Goal: Navigation & Orientation: Find specific page/section

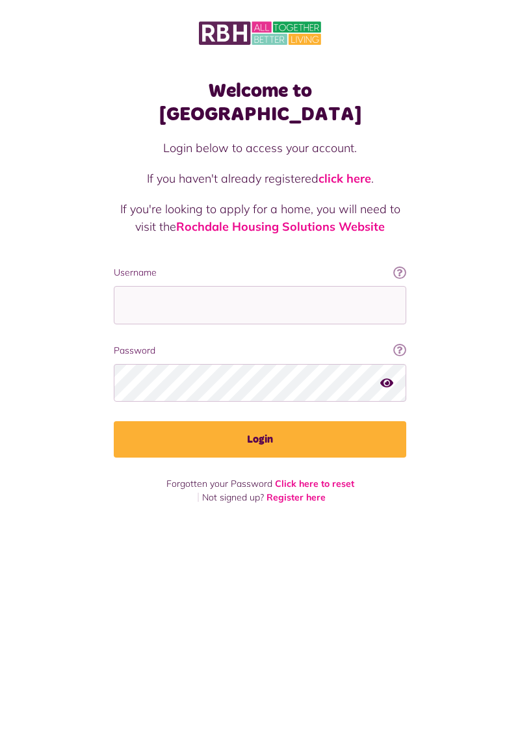
scroll to position [10, 0]
click at [265, 286] on input "Username" at bounding box center [260, 305] width 293 height 38
type input "**********"
click at [114, 421] on button "Login" at bounding box center [260, 439] width 293 height 36
click at [287, 421] on button "Login" at bounding box center [260, 439] width 293 height 36
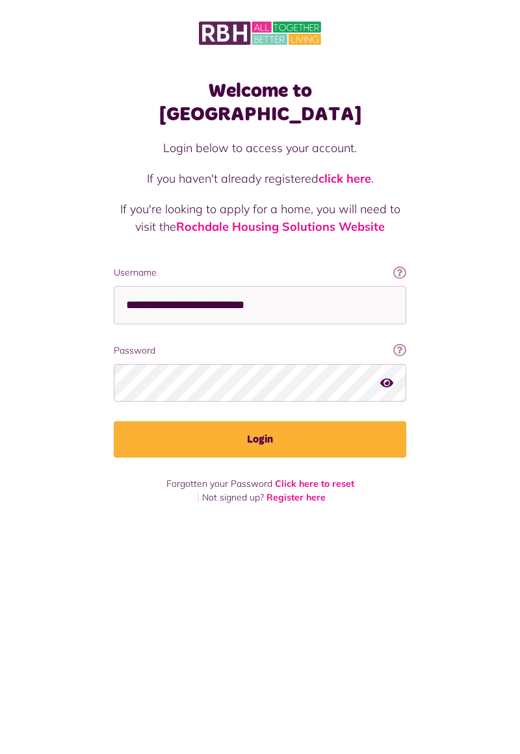
click at [287, 421] on button "Login" at bounding box center [260, 439] width 293 height 36
click at [281, 421] on button "Login" at bounding box center [260, 439] width 293 height 36
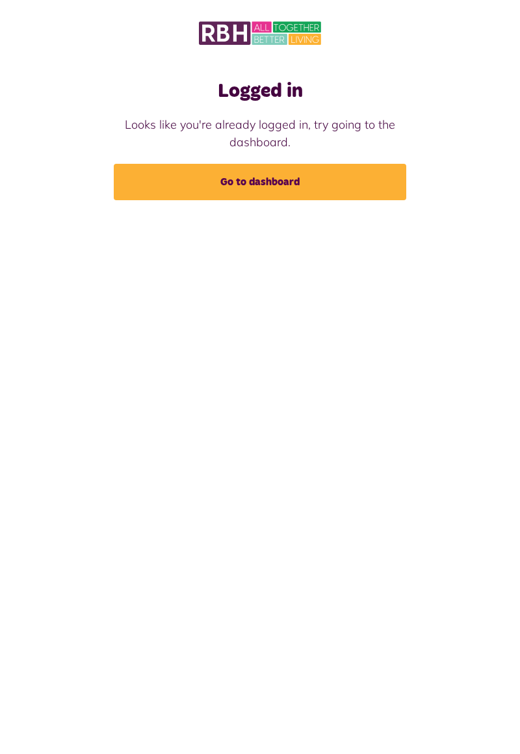
click at [287, 175] on link "Go to dashboard" at bounding box center [260, 182] width 293 height 36
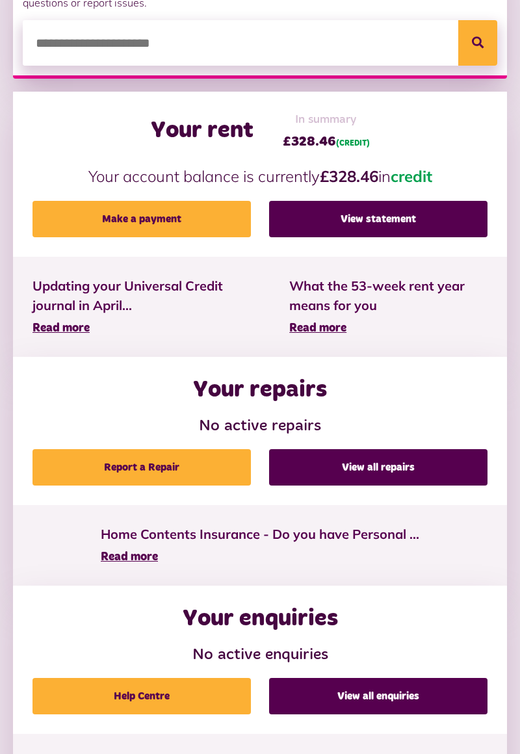
scroll to position [269, 0]
